Goal: Task Accomplishment & Management: Manage account settings

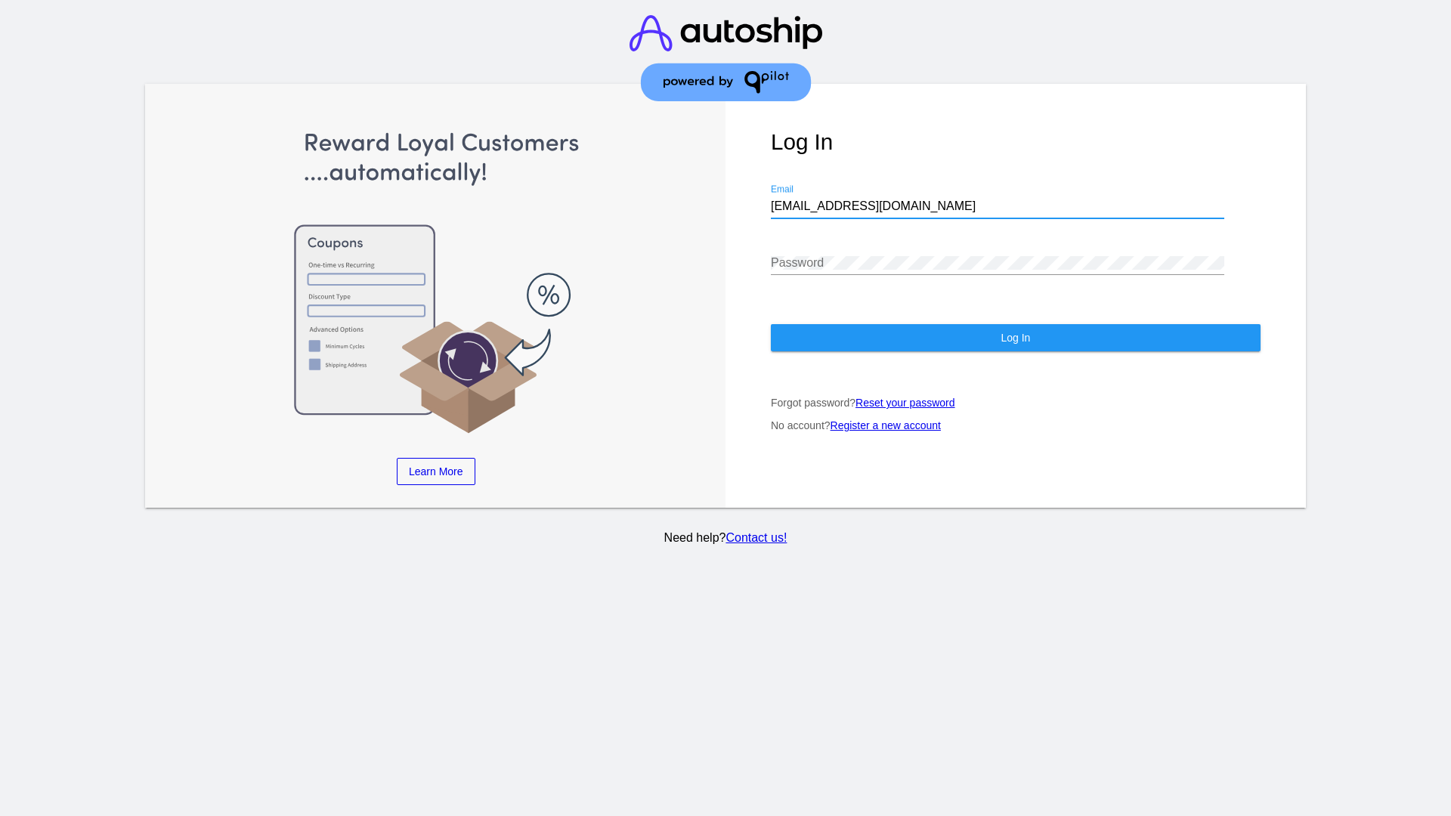
type input "jr@patternsinthecloud.com"
click at [1015, 338] on span "Log In" at bounding box center [1015, 338] width 29 height 12
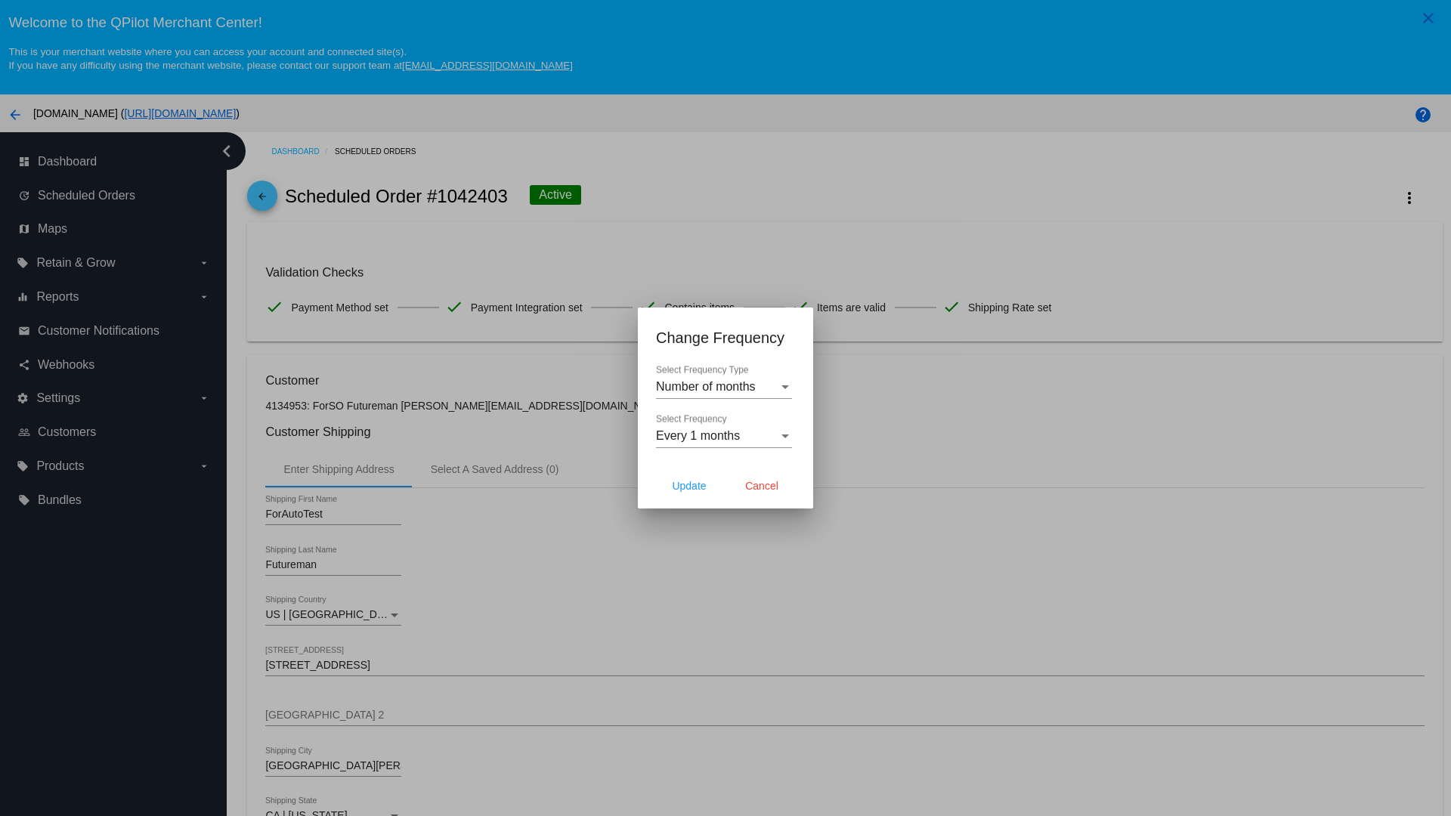
scroll to position [440, 0]
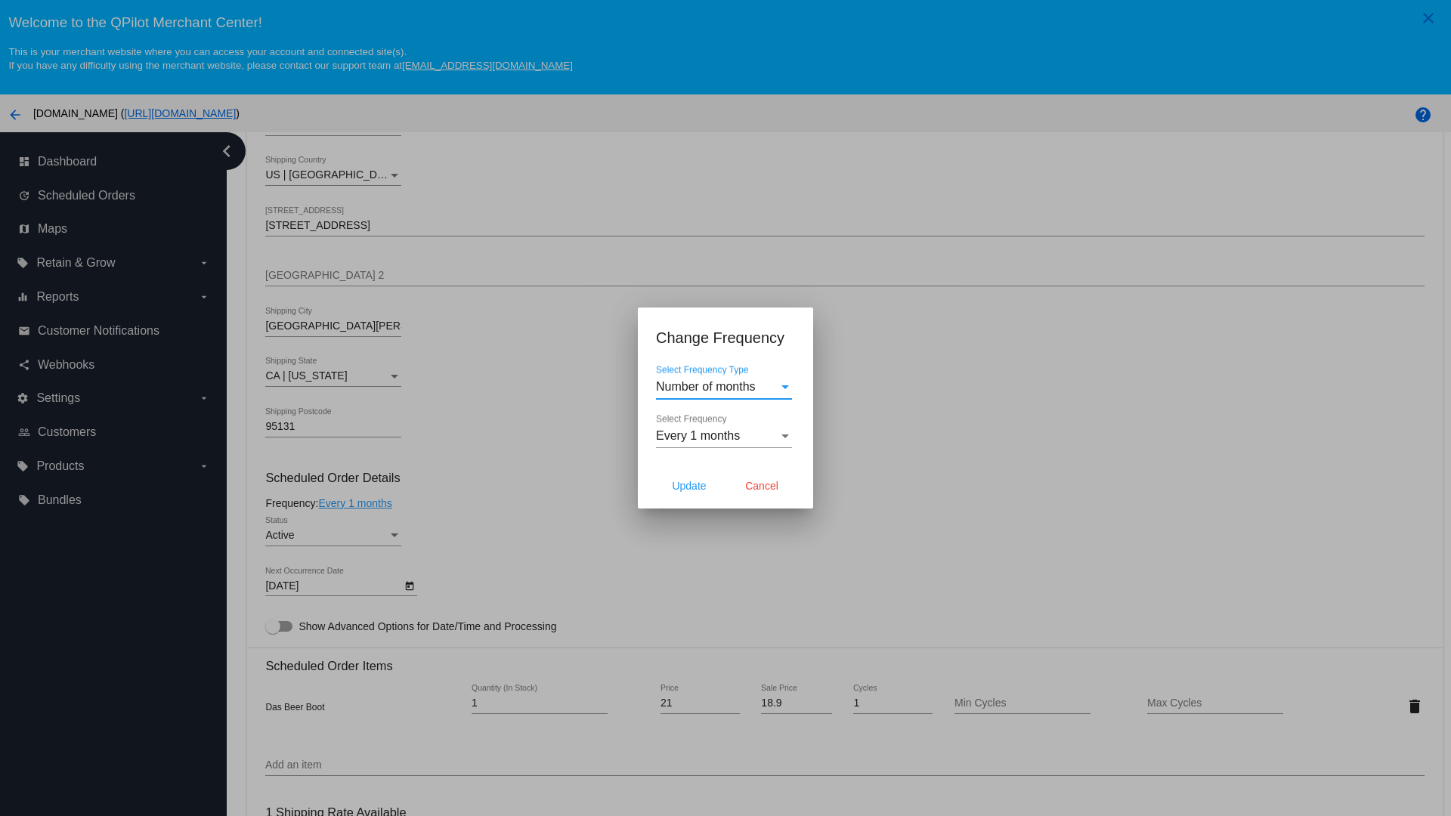
click at [724, 436] on span "Every 1 months" at bounding box center [698, 435] width 84 height 13
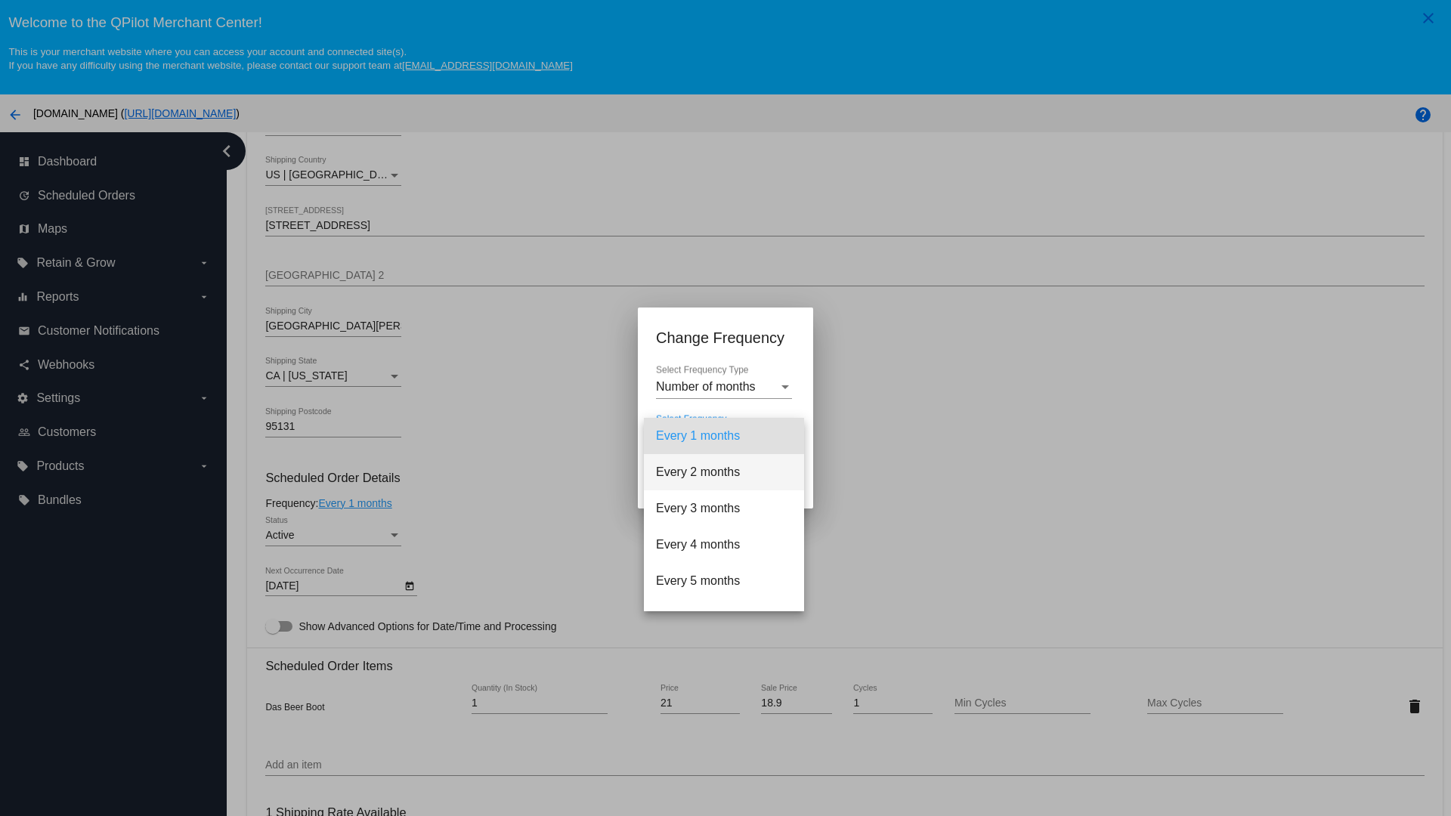
click at [724, 472] on span "Every 2 months" at bounding box center [724, 472] width 136 height 36
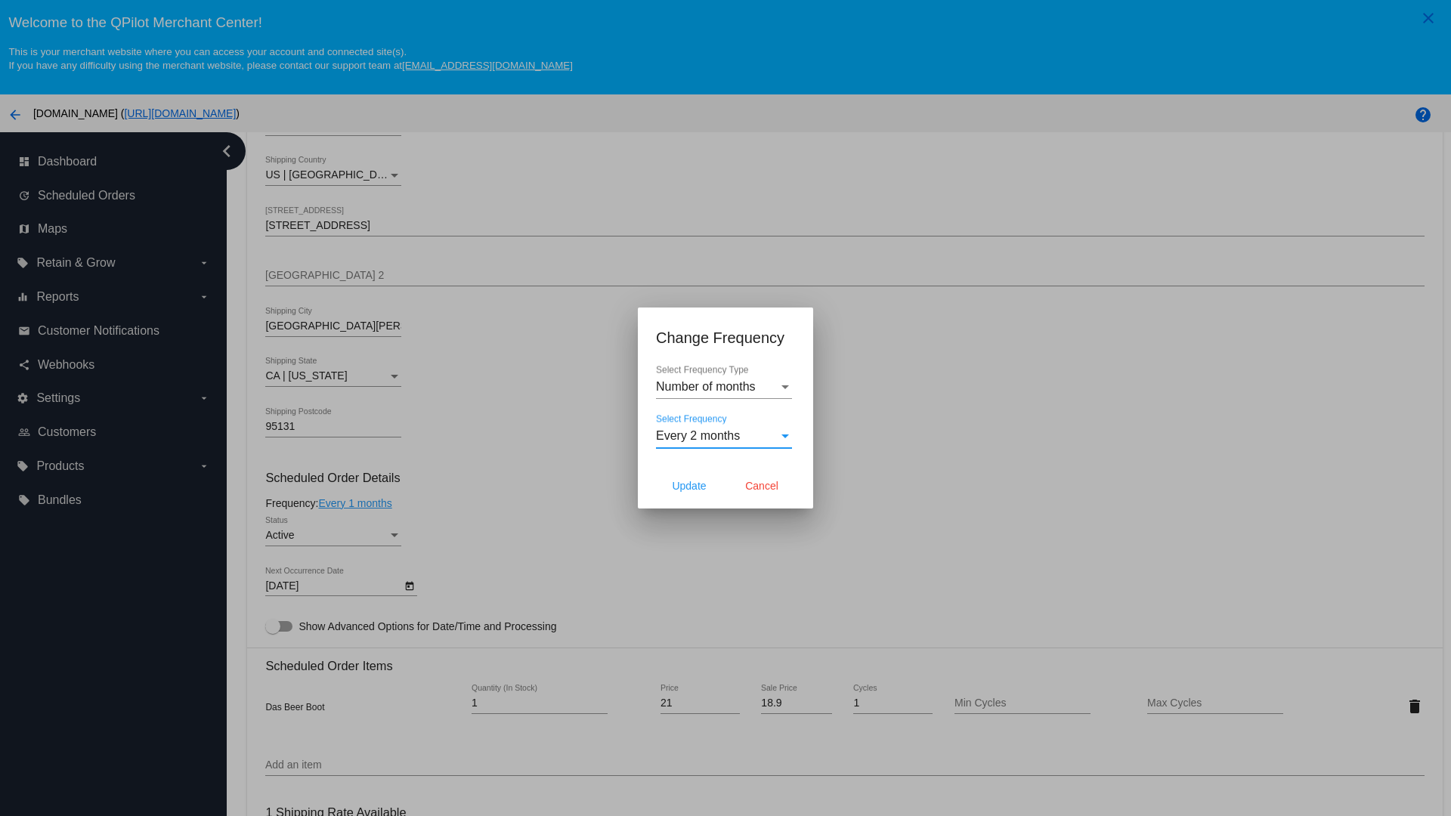
click at [762, 486] on span "Cancel" at bounding box center [761, 486] width 33 height 12
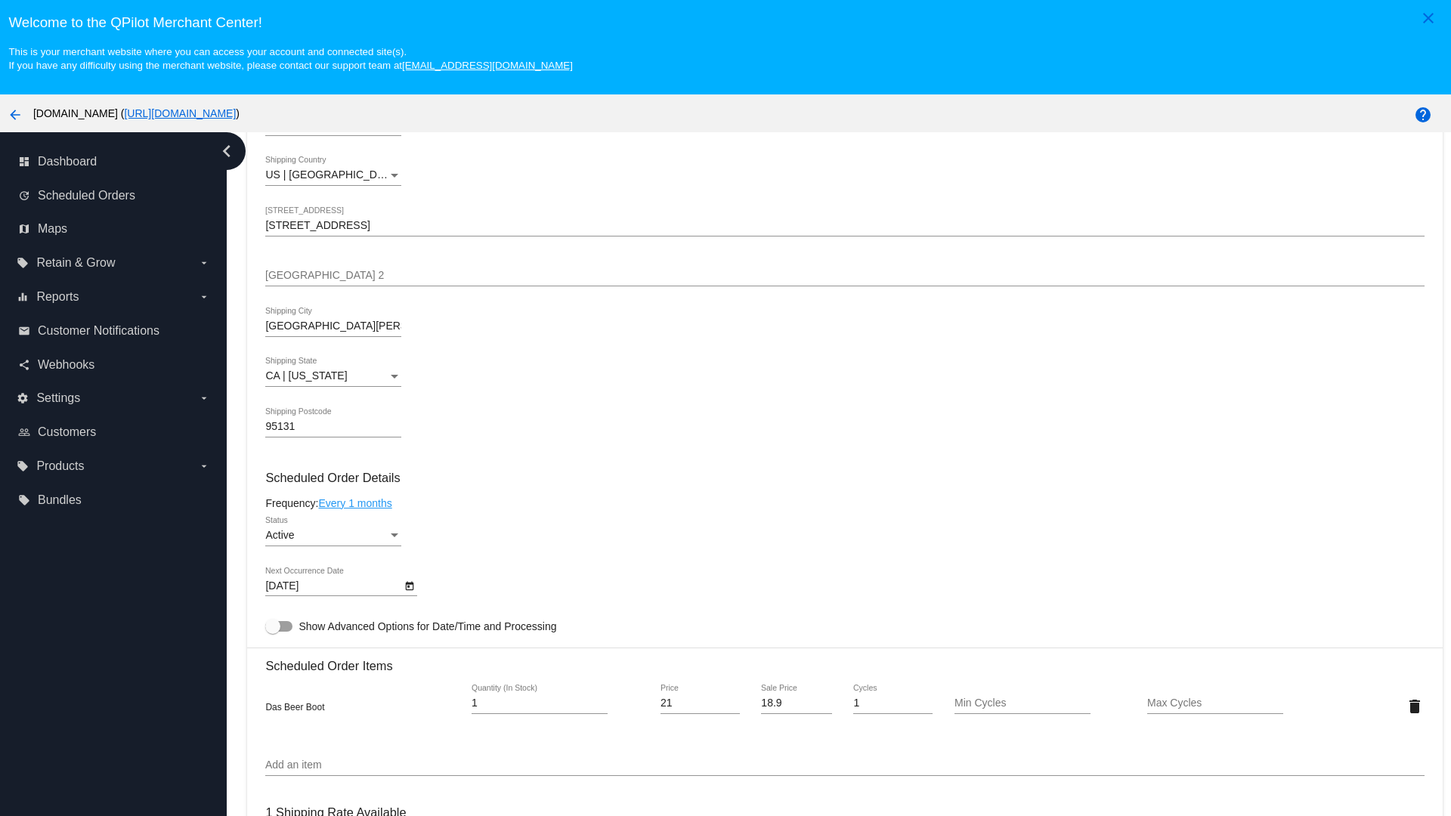
click at [358, 503] on link "Every 1 months" at bounding box center [354, 503] width 73 height 12
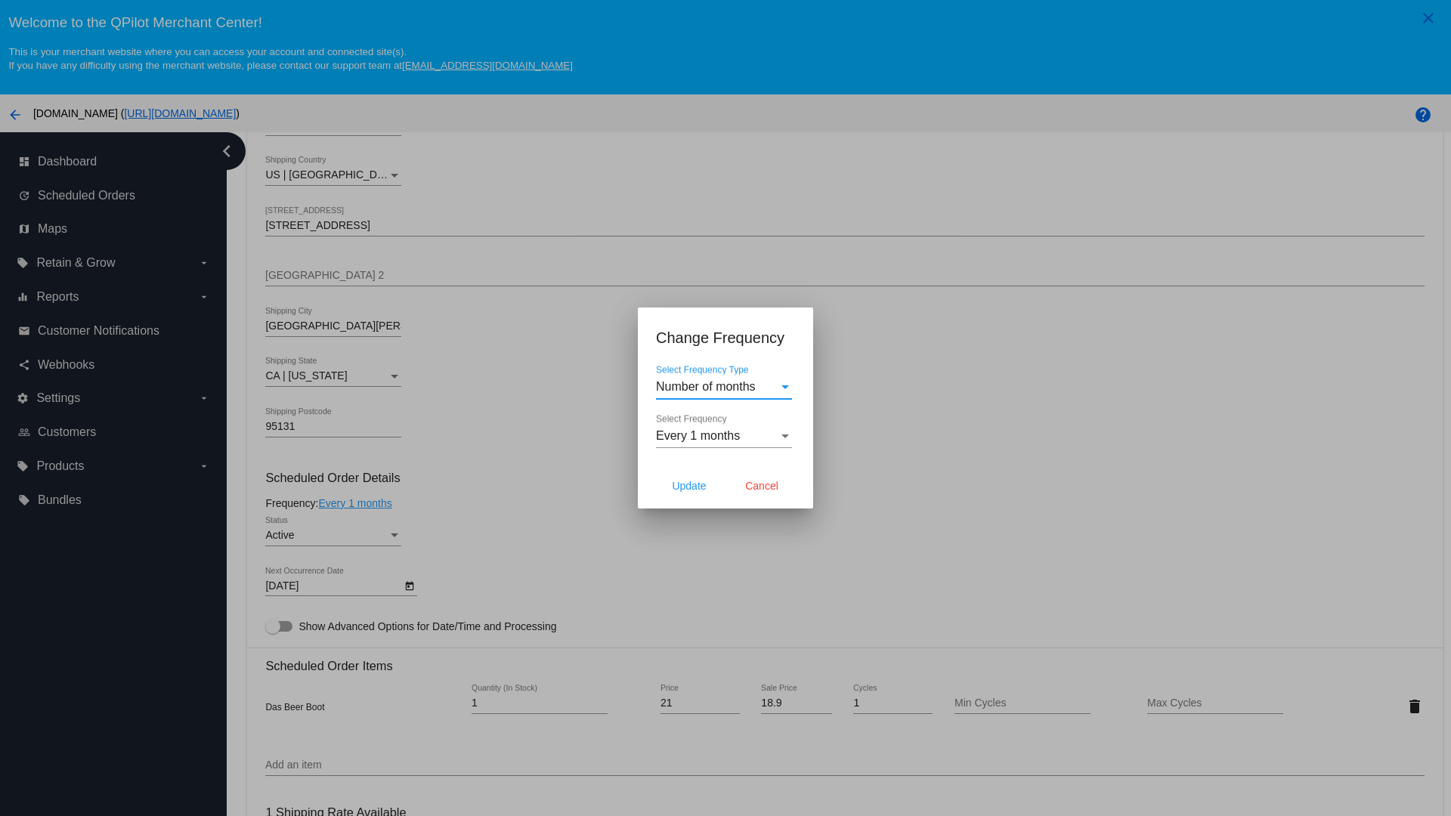
click at [724, 436] on span "Every 1 months" at bounding box center [698, 435] width 84 height 13
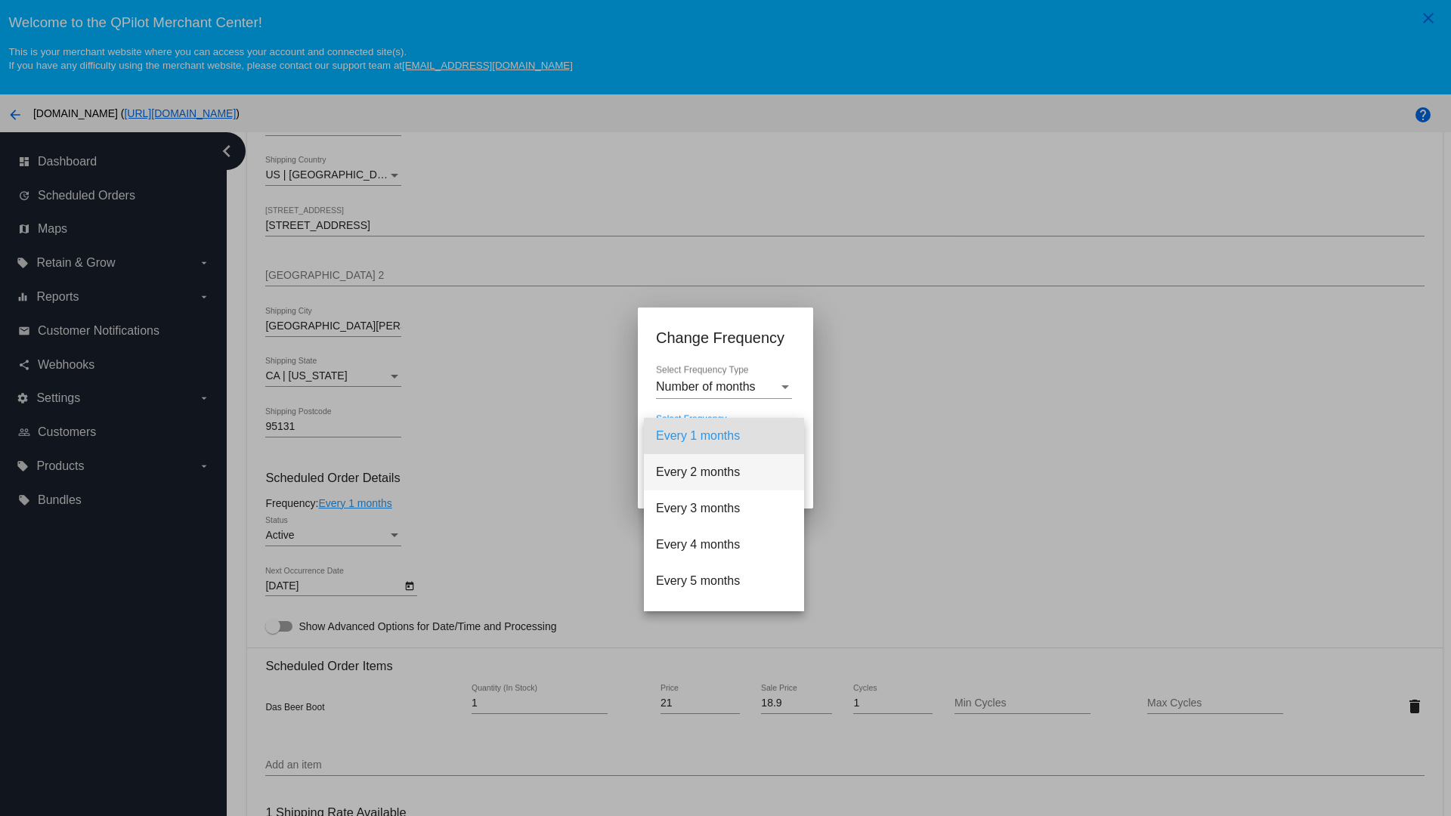
click at [724, 472] on span "Every 2 months" at bounding box center [724, 472] width 136 height 36
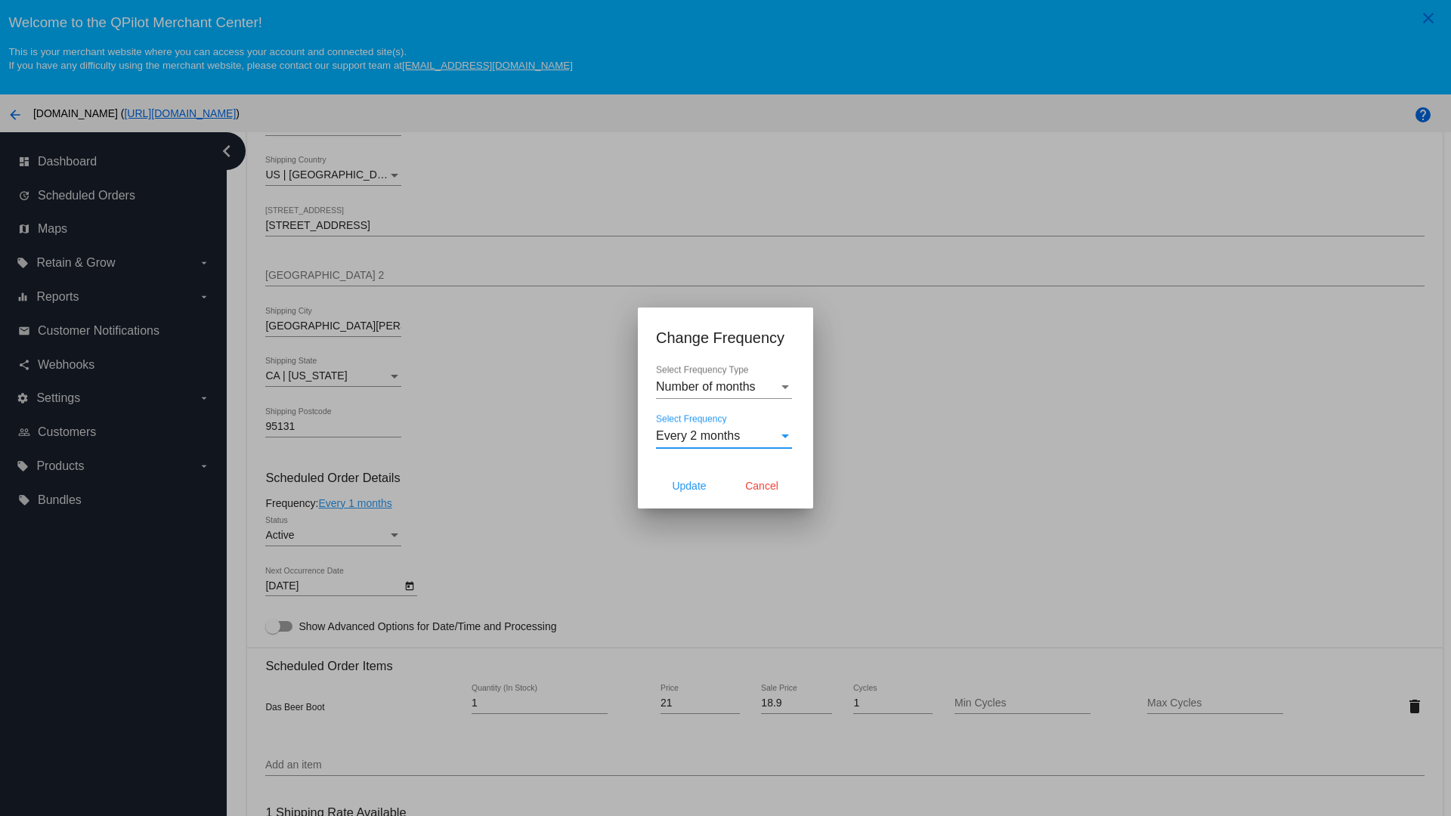
click at [689, 486] on span "Update" at bounding box center [689, 486] width 34 height 12
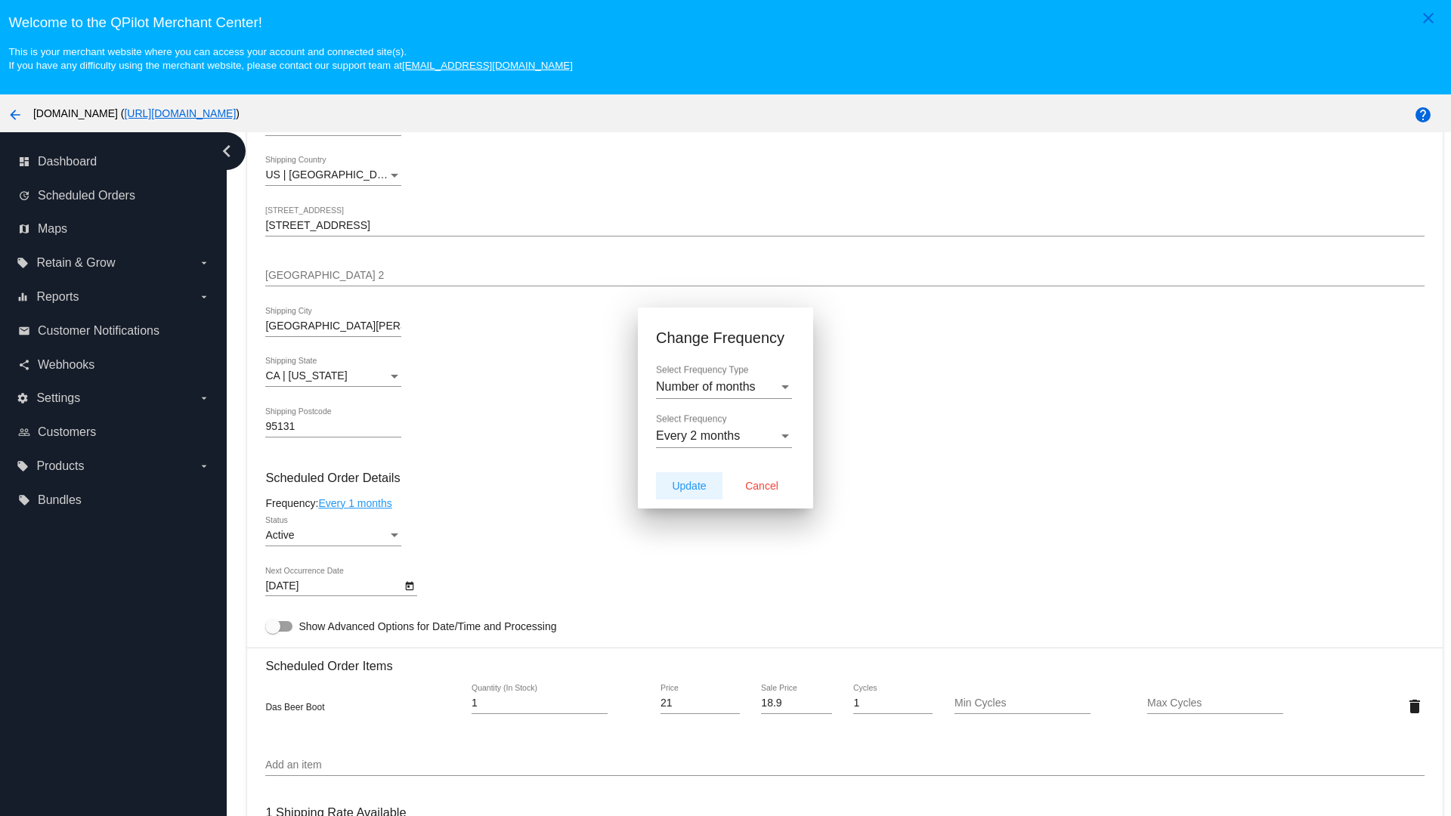
type input "[DATE]"
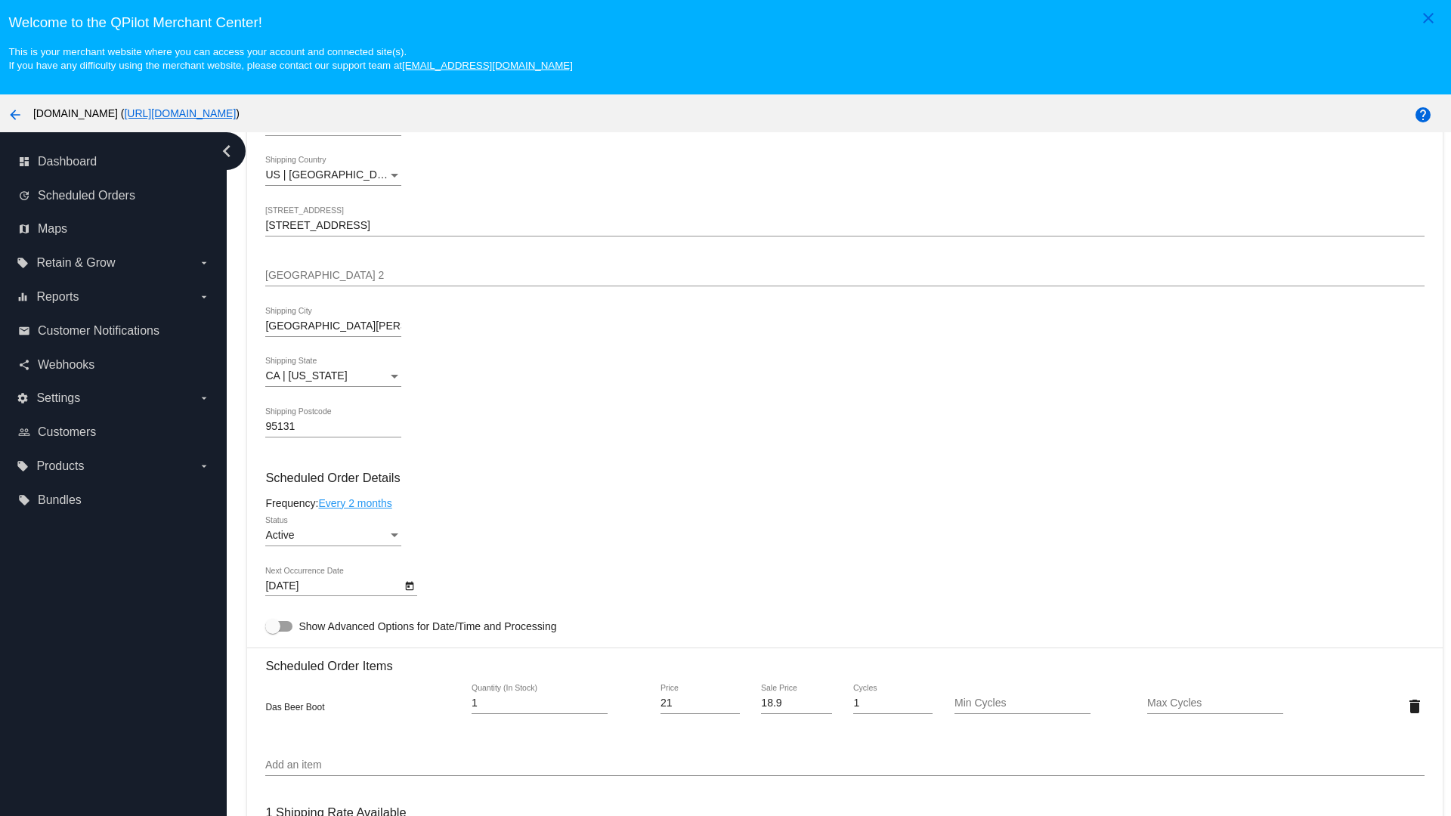
click at [358, 503] on link "Every 2 months" at bounding box center [354, 503] width 73 height 12
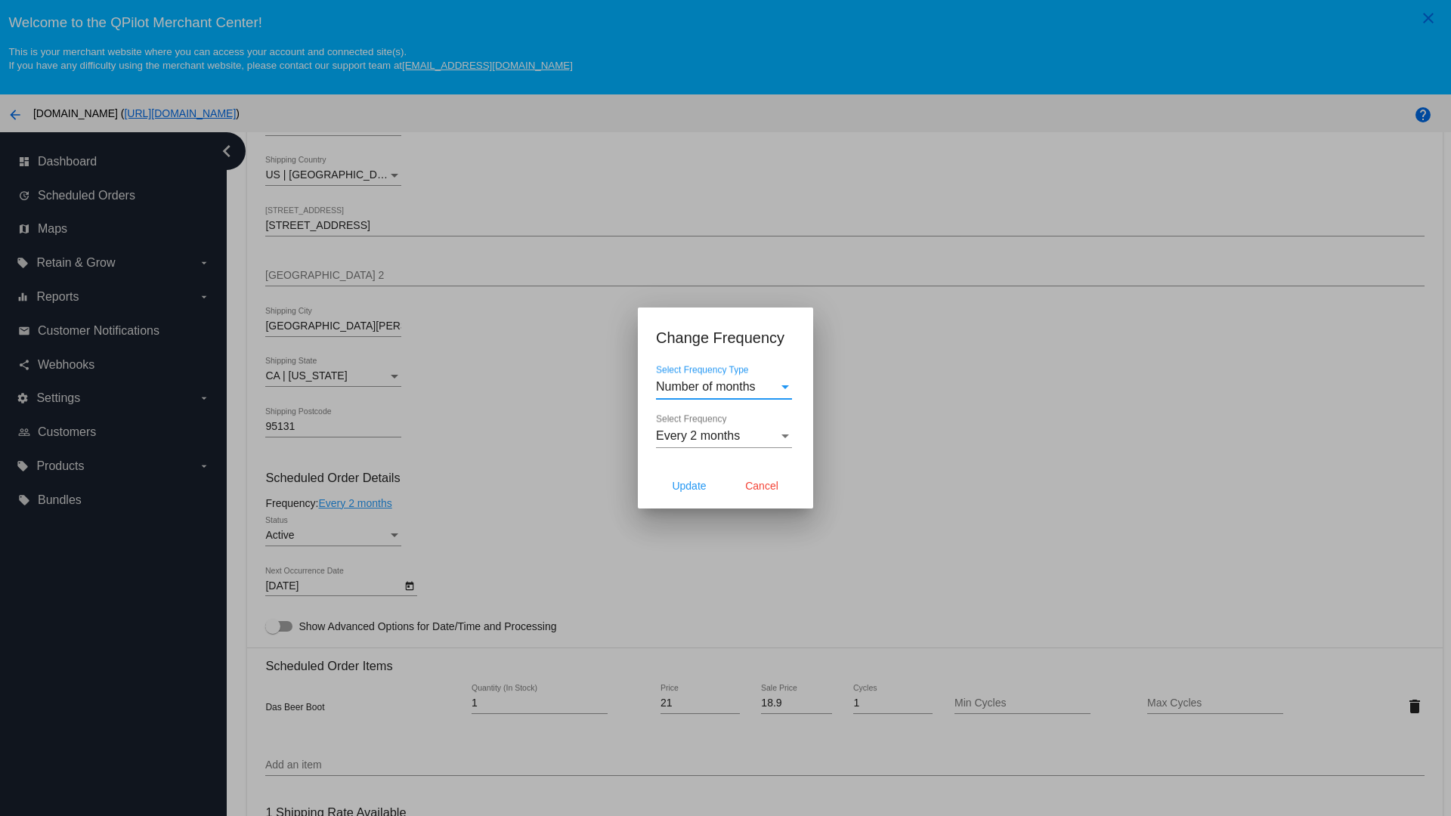
click at [724, 436] on span "Every 2 months" at bounding box center [698, 435] width 84 height 13
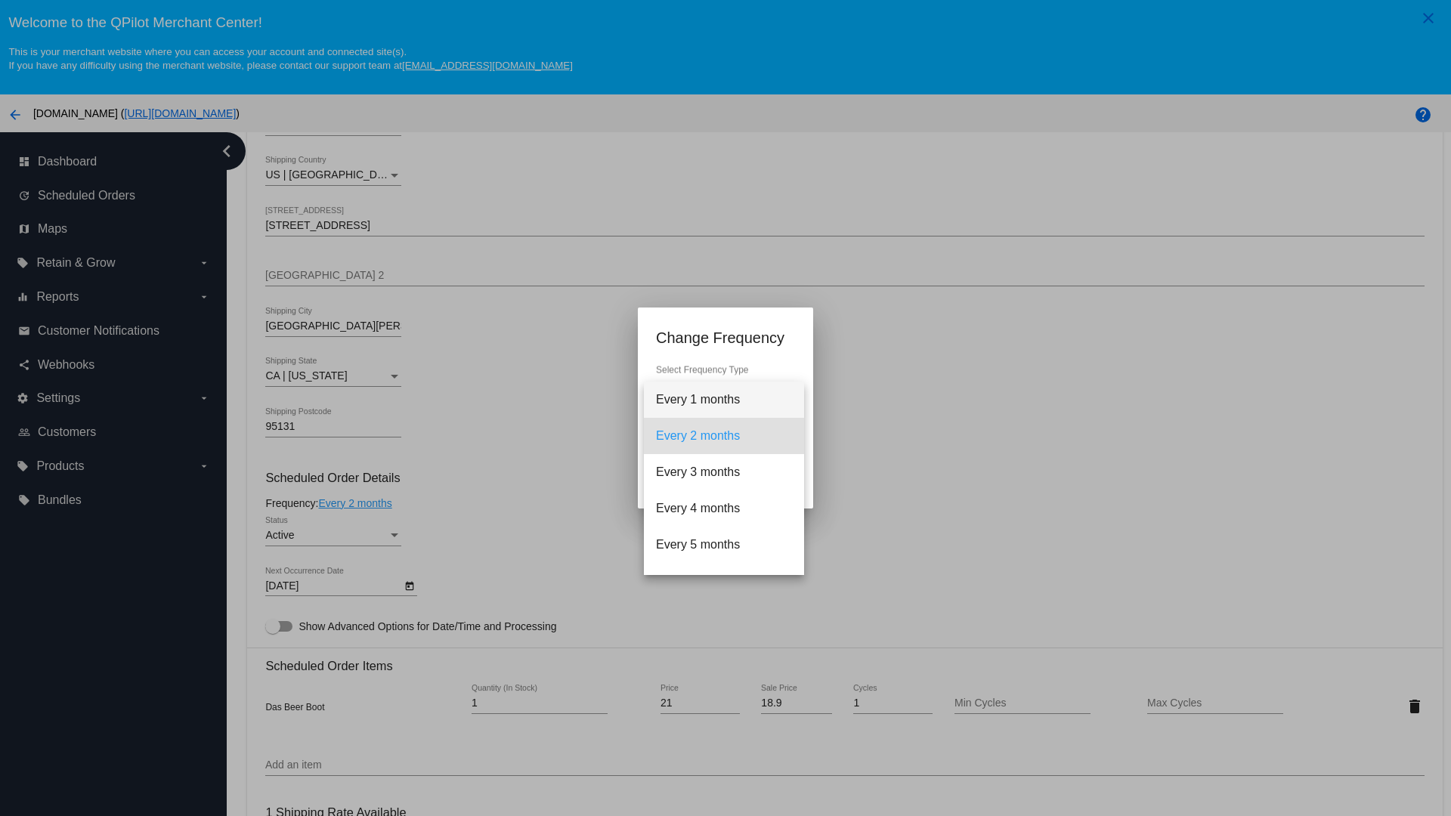
click at [724, 400] on span "Every 1 months" at bounding box center [724, 400] width 136 height 36
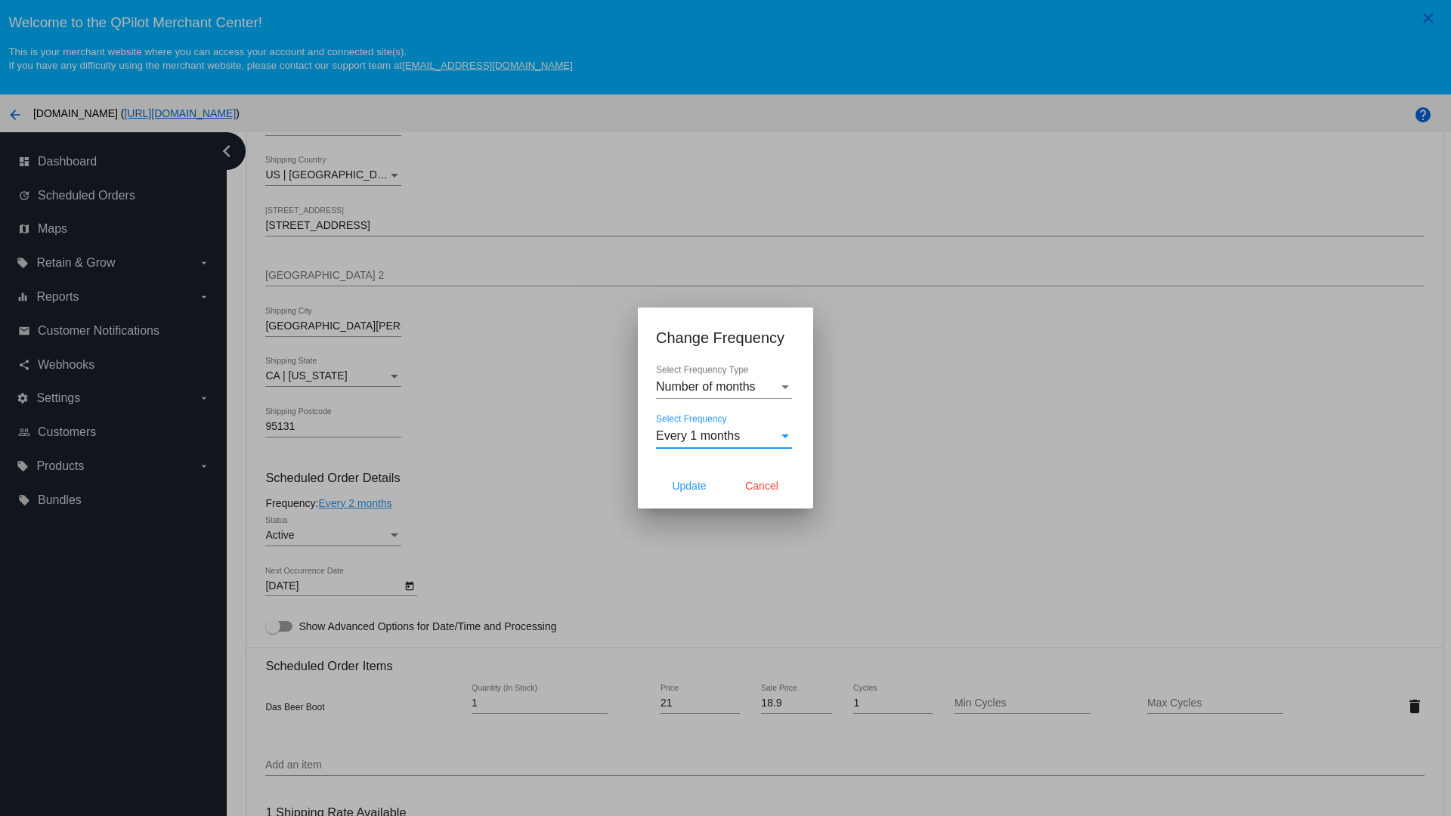
click at [454, 454] on div at bounding box center [725, 408] width 1451 height 816
